Goal: Navigation & Orientation: Find specific page/section

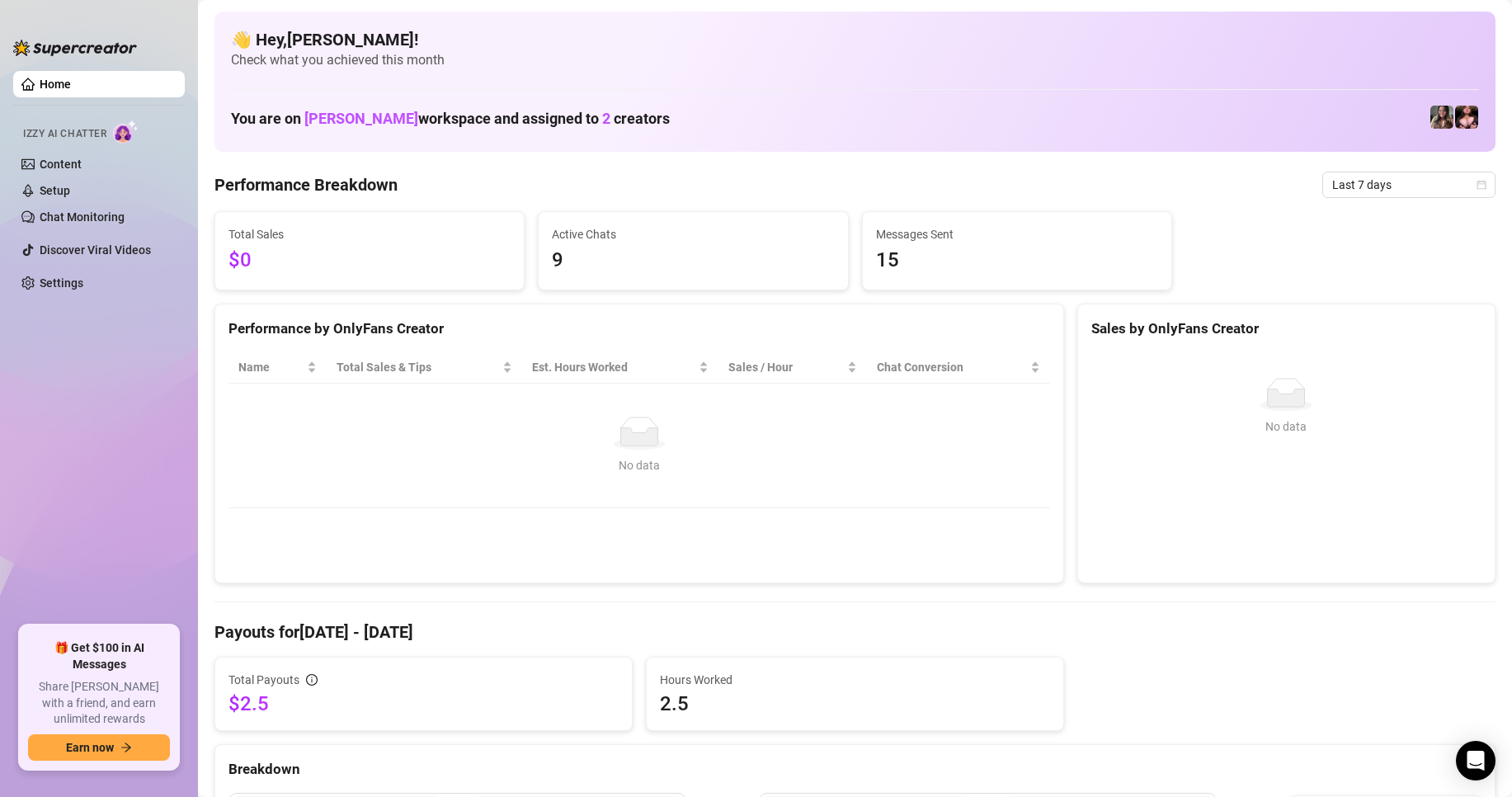
click at [560, 263] on span "9" at bounding box center [693, 261] width 282 height 31
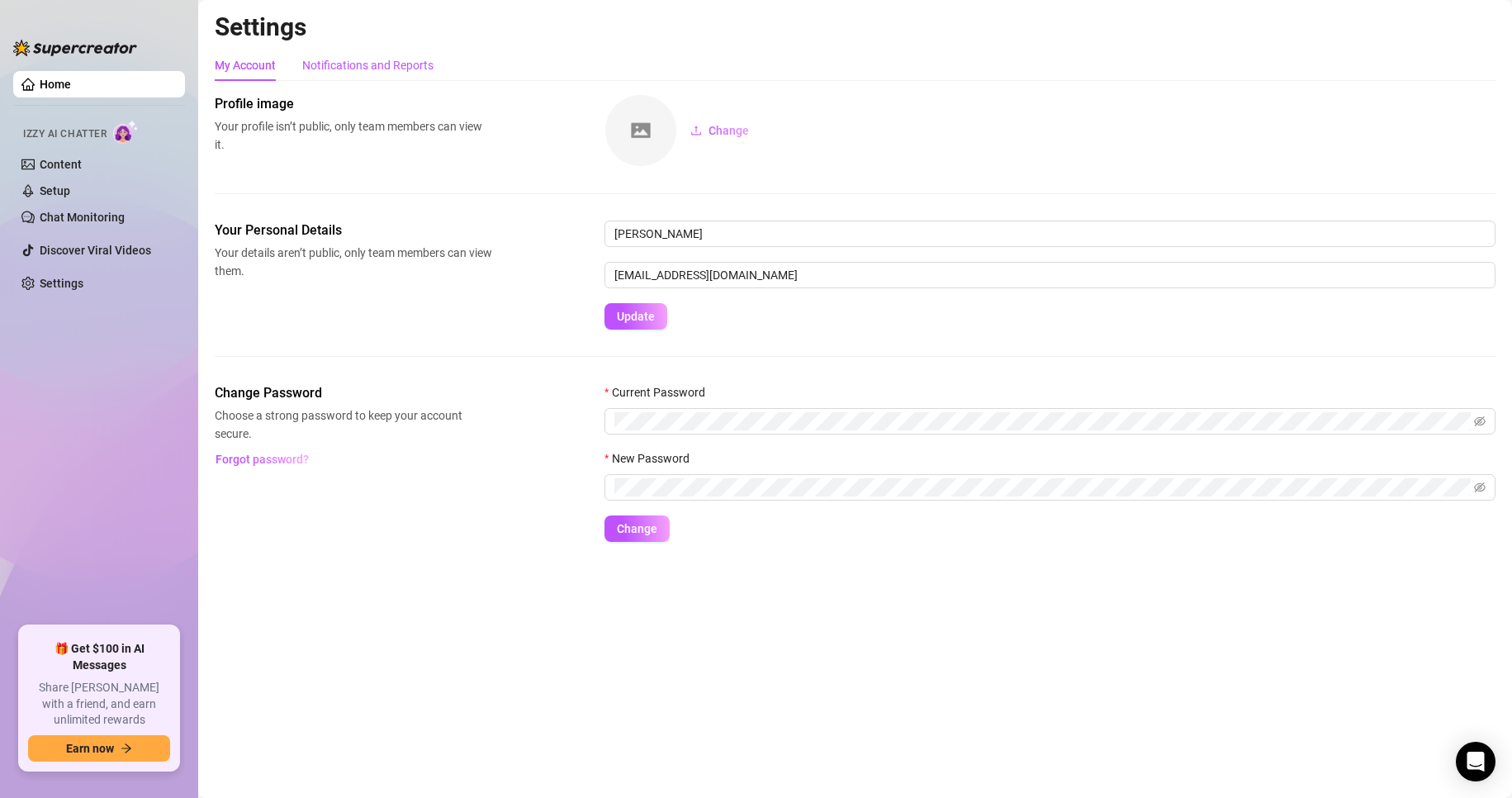
click at [396, 67] on div "Notifications and Reports" at bounding box center [367, 65] width 131 height 18
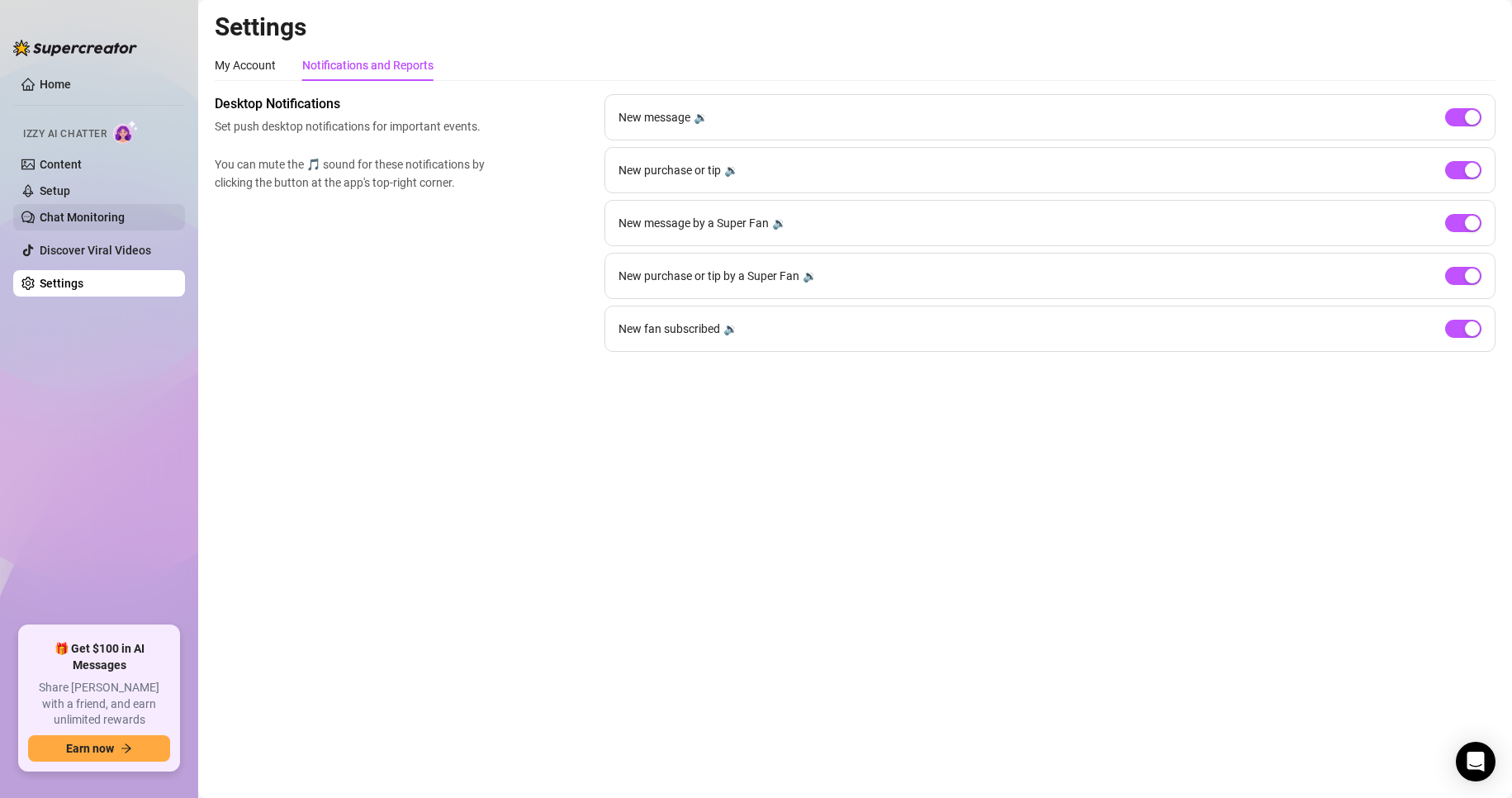
click at [63, 210] on link "Chat Monitoring" at bounding box center [82, 217] width 85 height 13
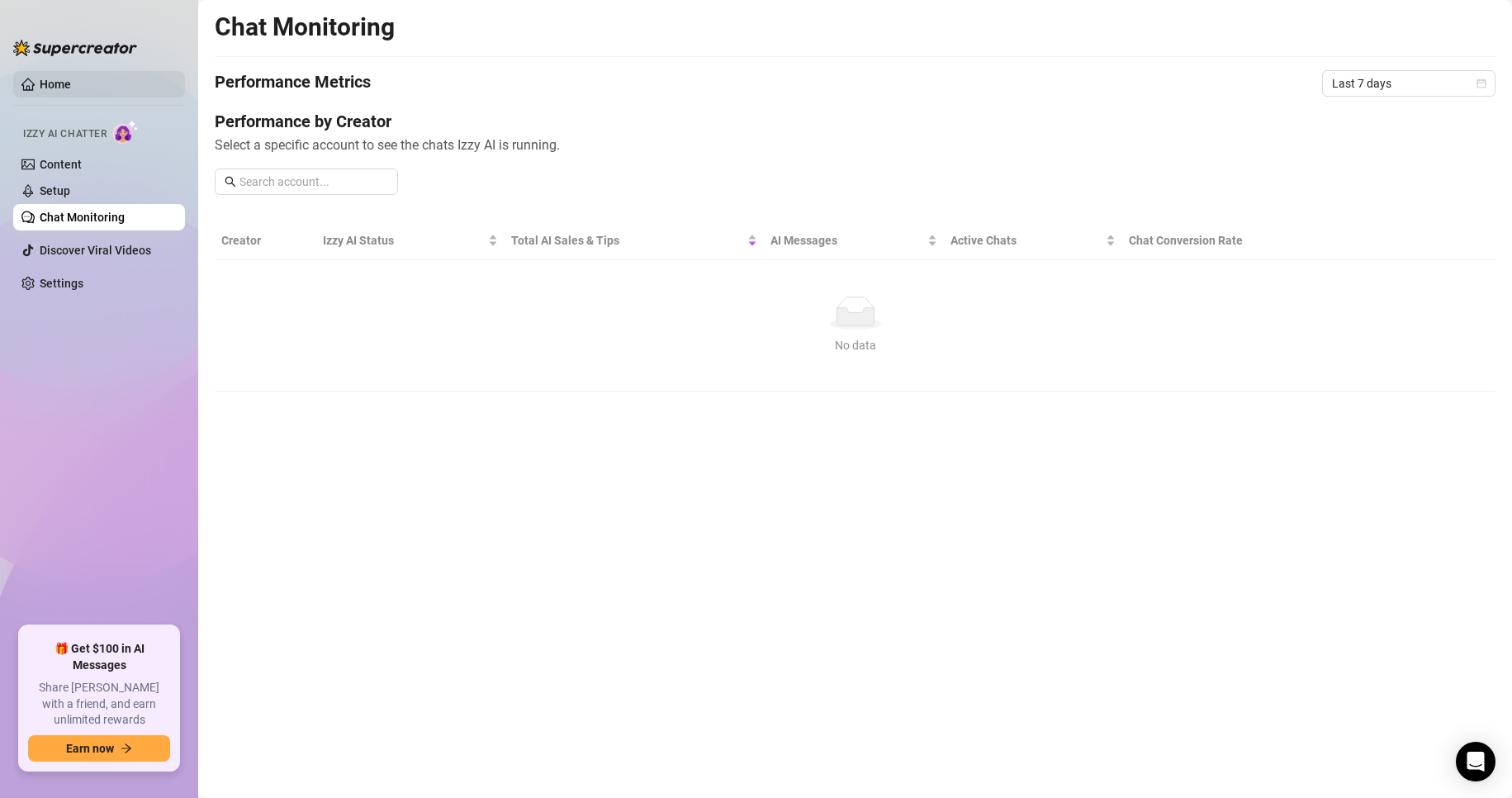
click at [59, 82] on link "Home" at bounding box center [55, 84] width 32 height 13
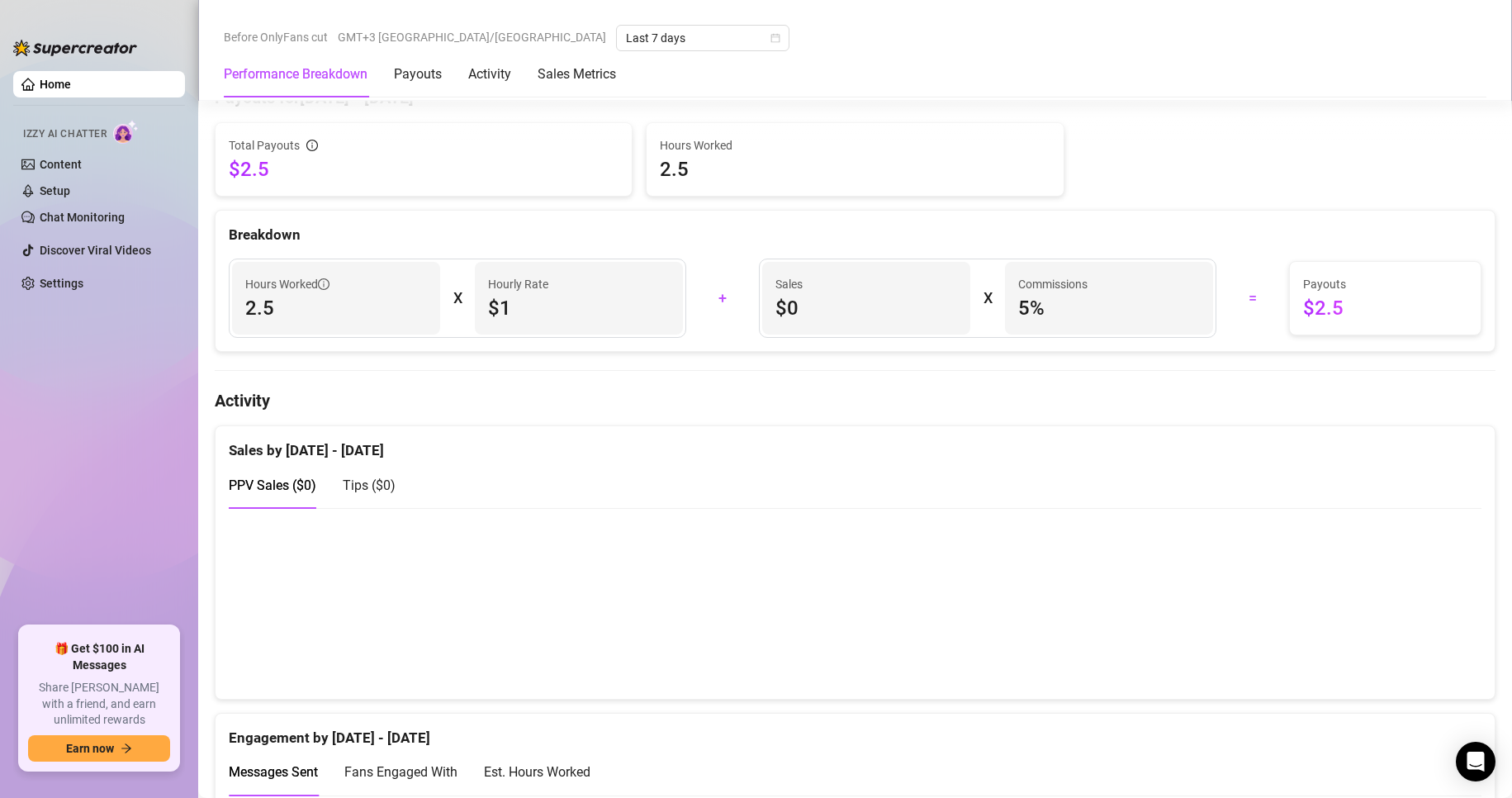
scroll to position [536, 0]
